Goal: Find specific page/section: Find specific page/section

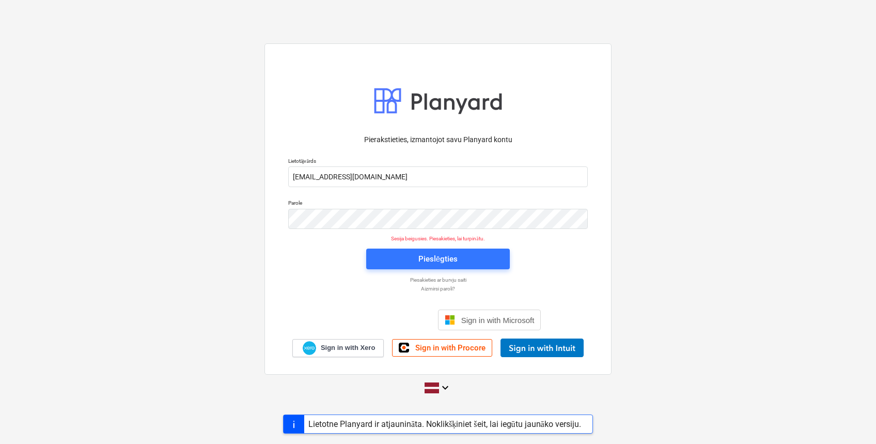
click at [147, 421] on div "Lietotne Planyard ir atjaunināta. Noklikšķiniet šeit, lai iegūtu jaunāko versij…" at bounding box center [438, 423] width 876 height 19
click at [445, 258] on div "Pieslēgties" at bounding box center [437, 258] width 39 height 13
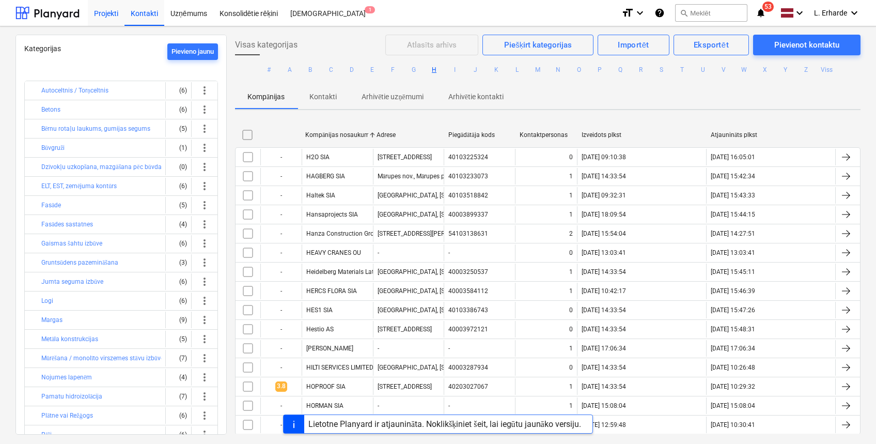
click at [101, 12] on div "Projekti" at bounding box center [106, 12] width 37 height 26
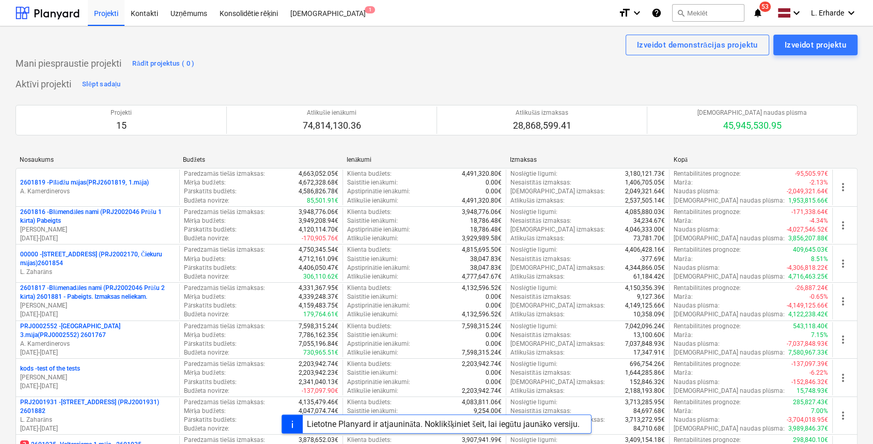
click at [519, 78] on div "Aktīvi projekti Slēpt sadaļu Projekti 15 Atlikušie ienākumi 74,814,130.36 Atlik…" at bounding box center [436, 413] width 842 height 675
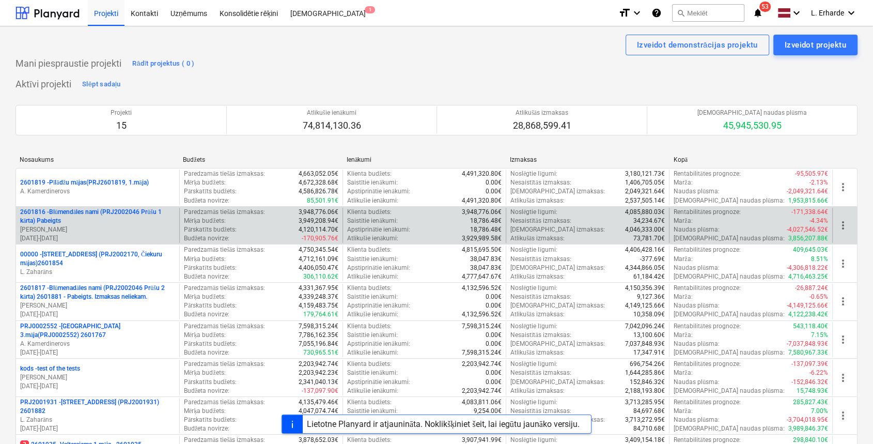
click at [121, 211] on p "2601816 - Blūmendāles nami (PRJ2002046 Prūšu 1 kārta) Pabeigts" at bounding box center [97, 217] width 155 height 18
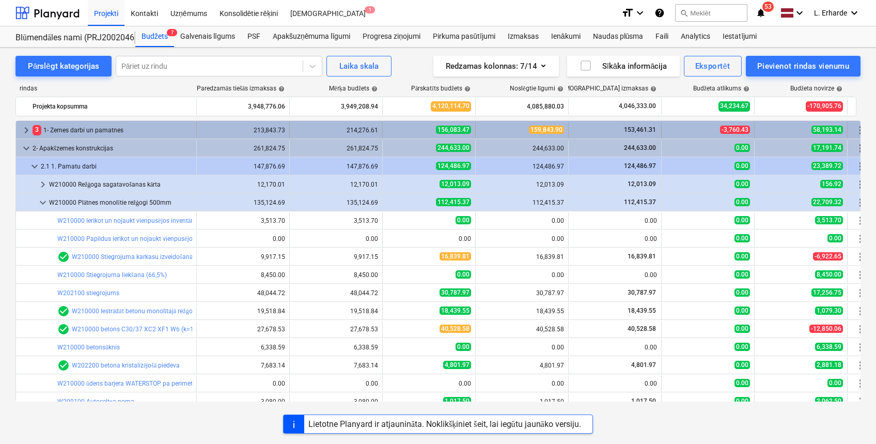
click at [25, 129] on span "keyboard_arrow_right" at bounding box center [26, 130] width 12 height 12
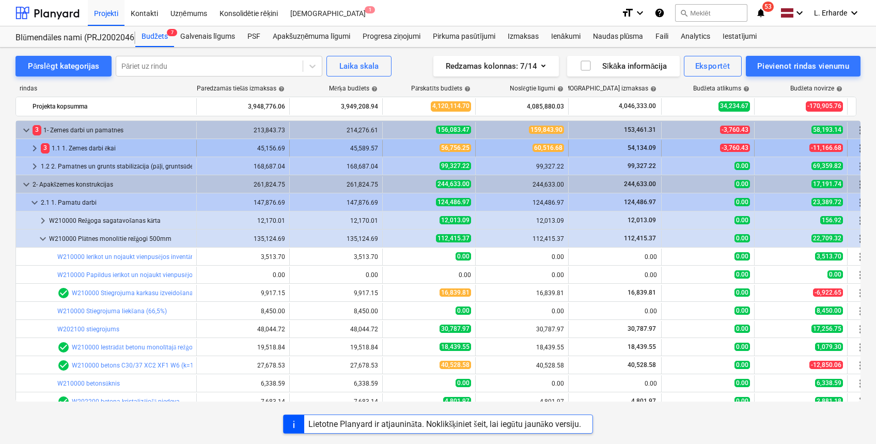
click at [37, 146] on span "keyboard_arrow_right" at bounding box center [34, 148] width 12 height 12
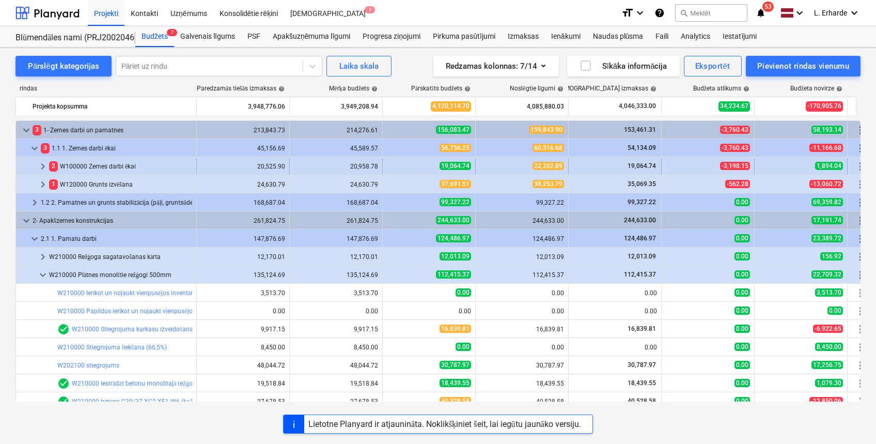
click at [40, 164] on span "keyboard_arrow_right" at bounding box center [43, 166] width 12 height 12
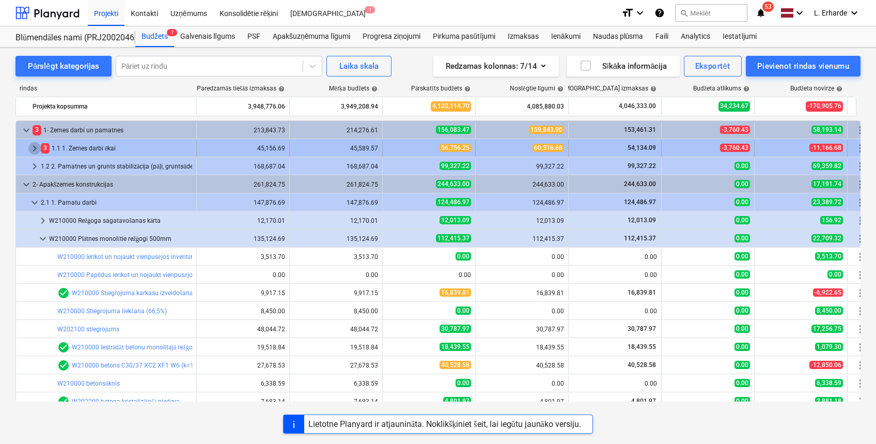
click at [33, 147] on span "keyboard_arrow_right" at bounding box center [34, 148] width 12 height 12
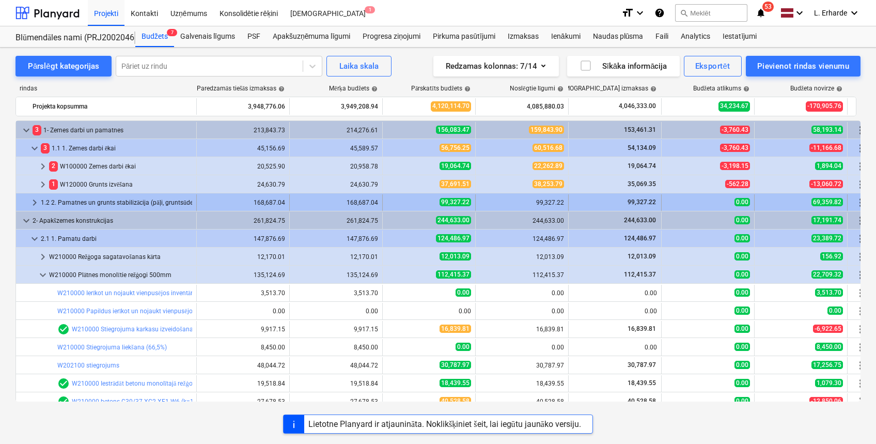
click at [31, 199] on span "keyboard_arrow_right" at bounding box center [34, 202] width 12 height 12
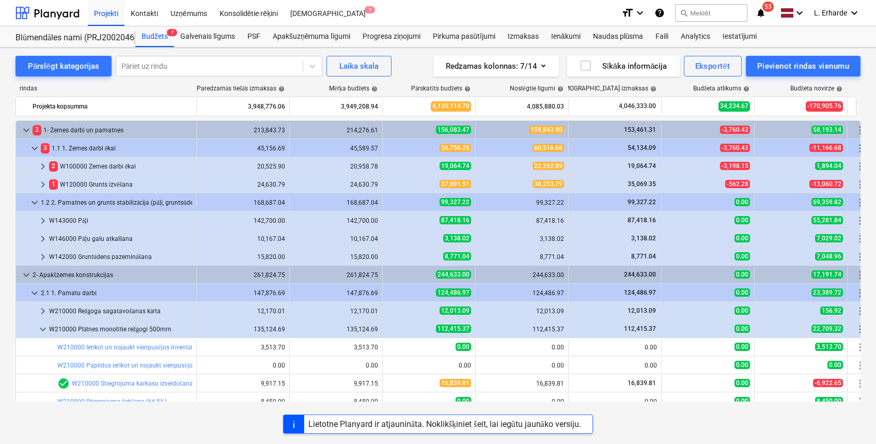
scroll to position [69, 0]
